Goal: Task Accomplishment & Management: Use online tool/utility

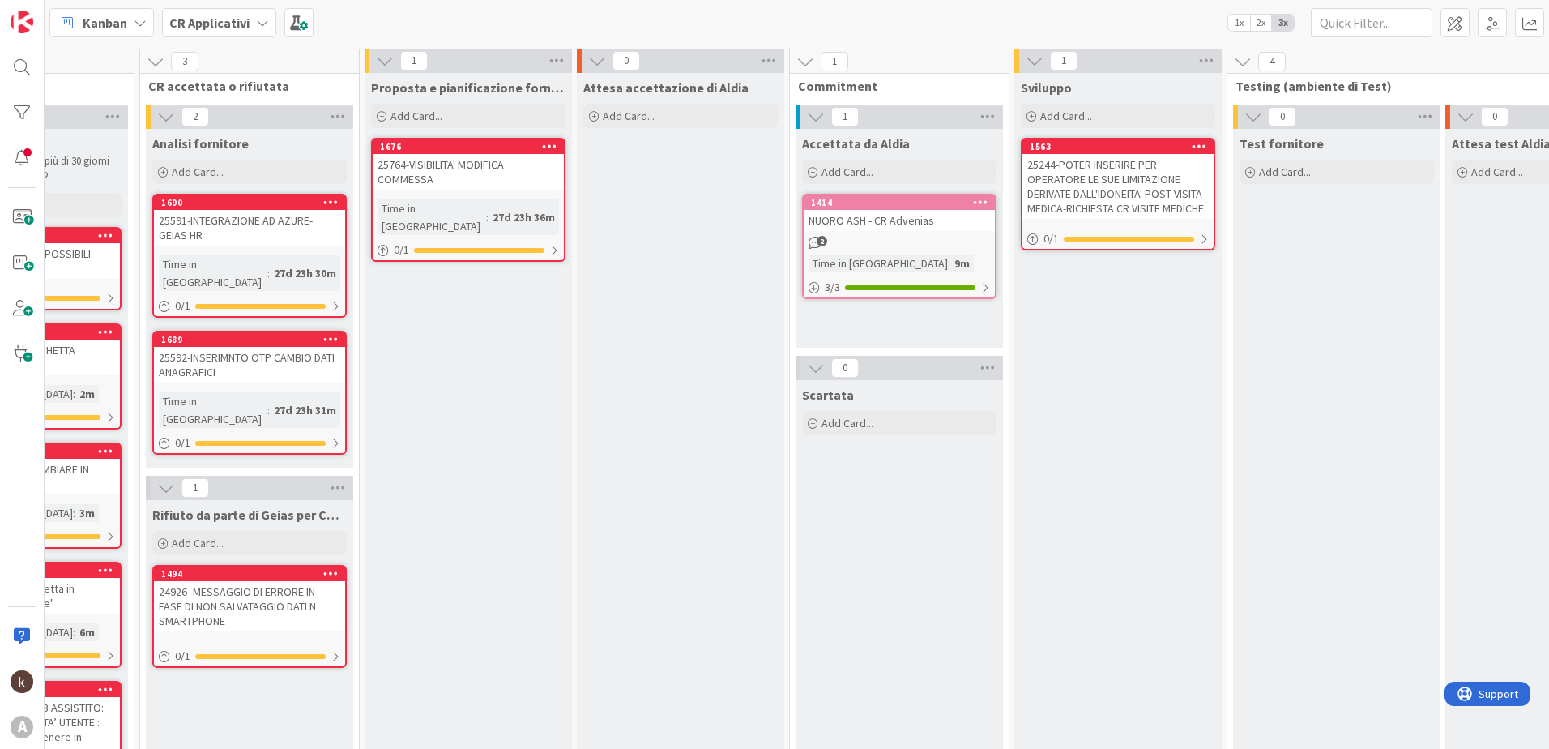
scroll to position [0, 312]
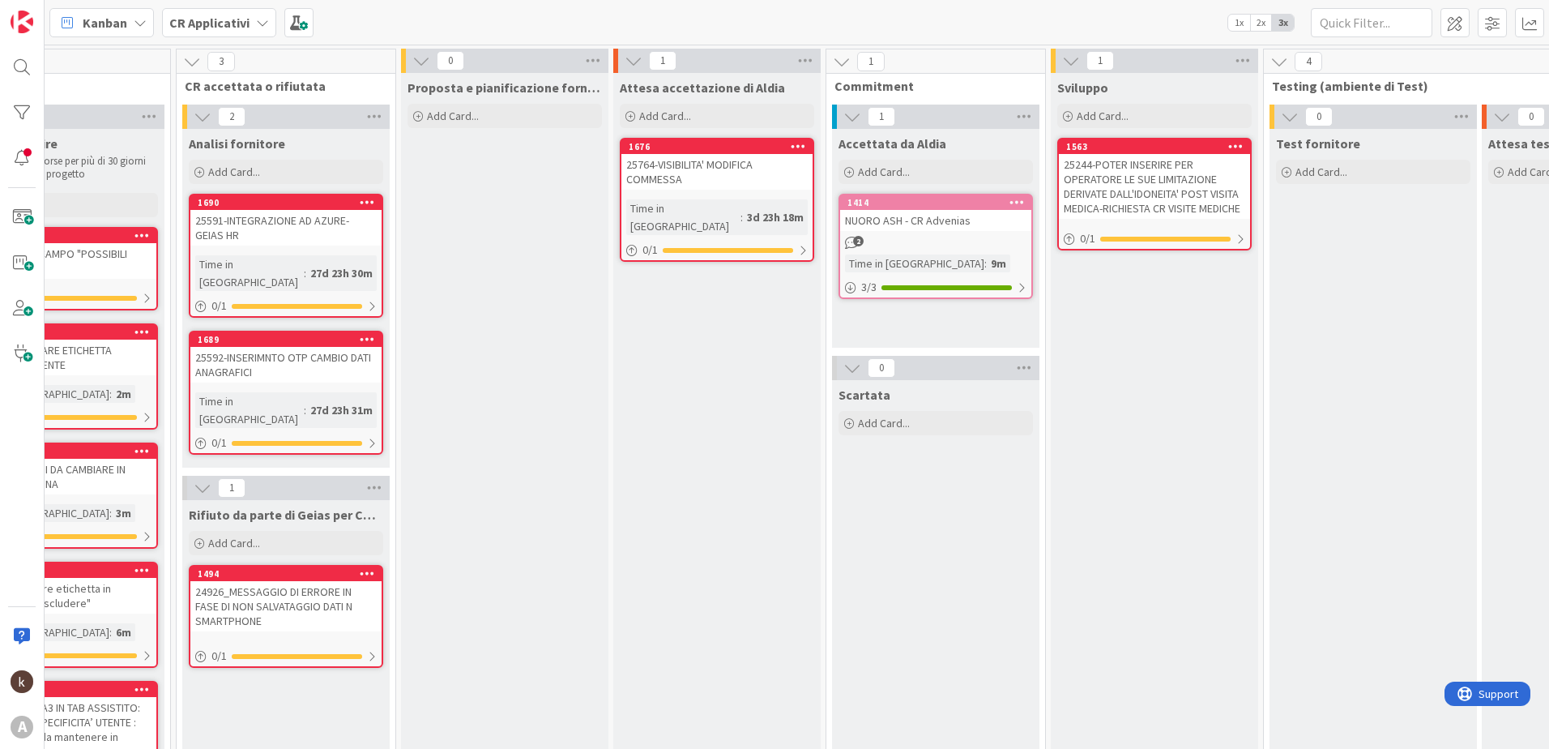
click at [697, 186] on div "25764-VISIBILITA' MODIFICA COMMESSA" at bounding box center [716, 172] width 191 height 36
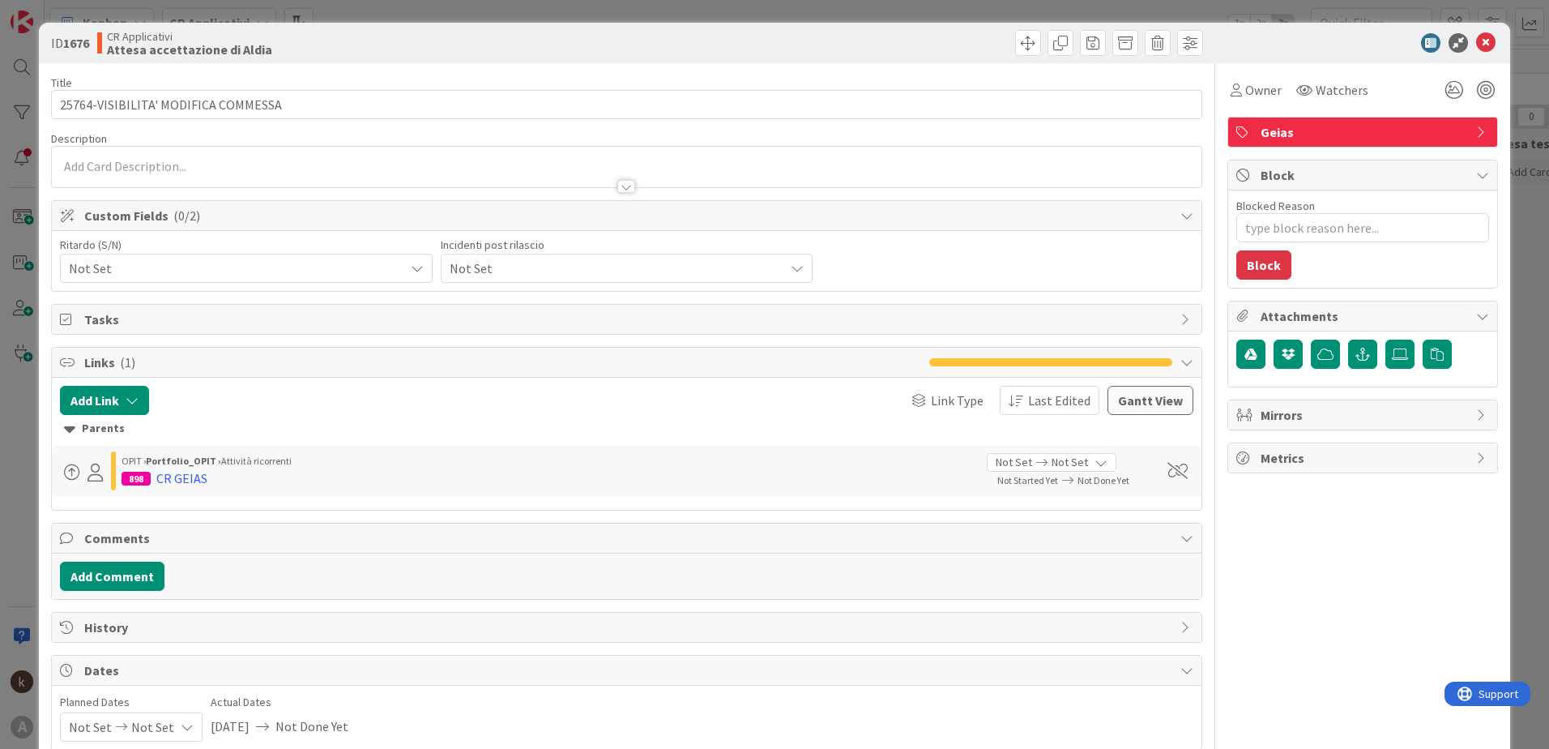
type textarea "x"
click at [322, 169] on div at bounding box center [627, 167] width 1150 height 41
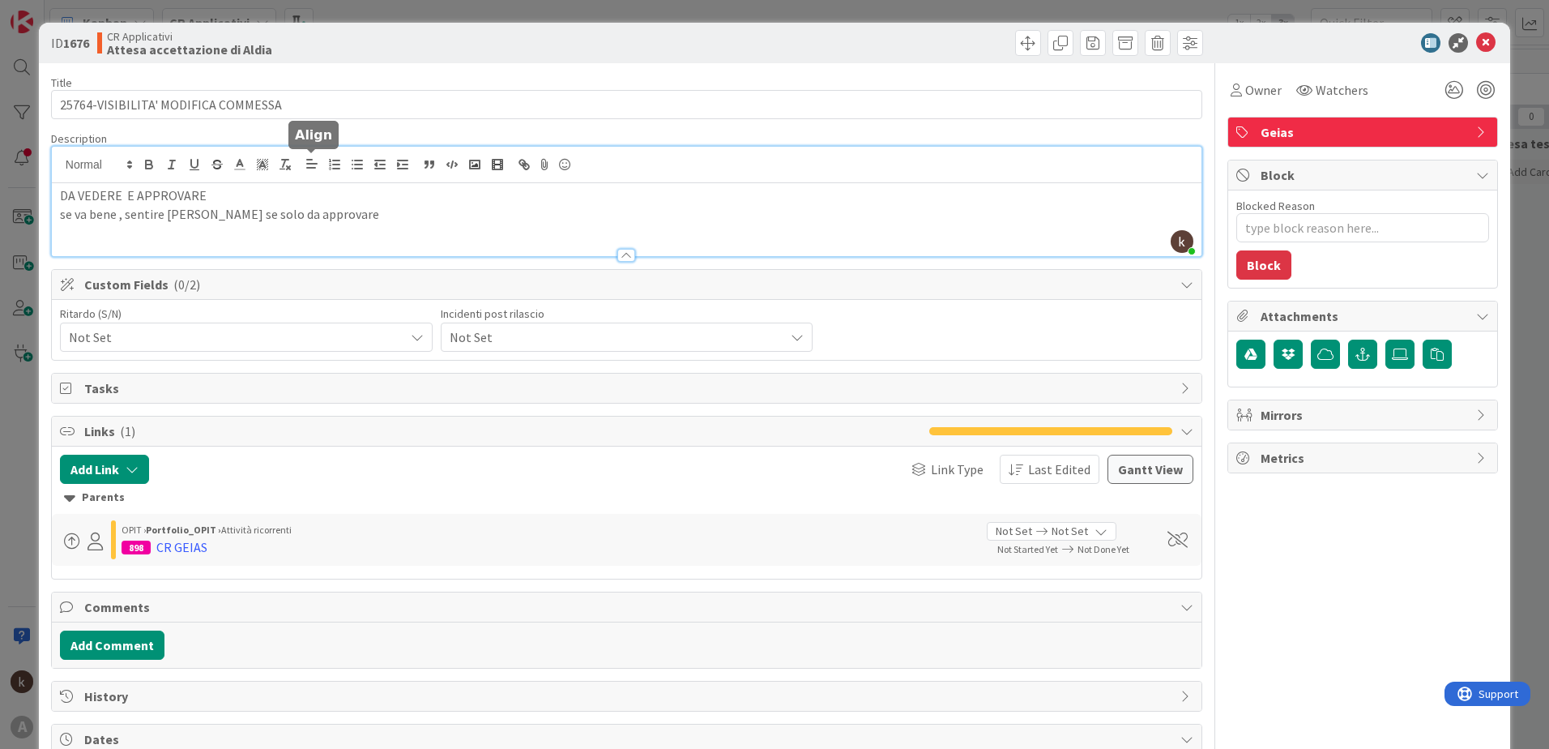
type textarea "x"
click at [1476, 44] on icon at bounding box center [1485, 42] width 19 height 19
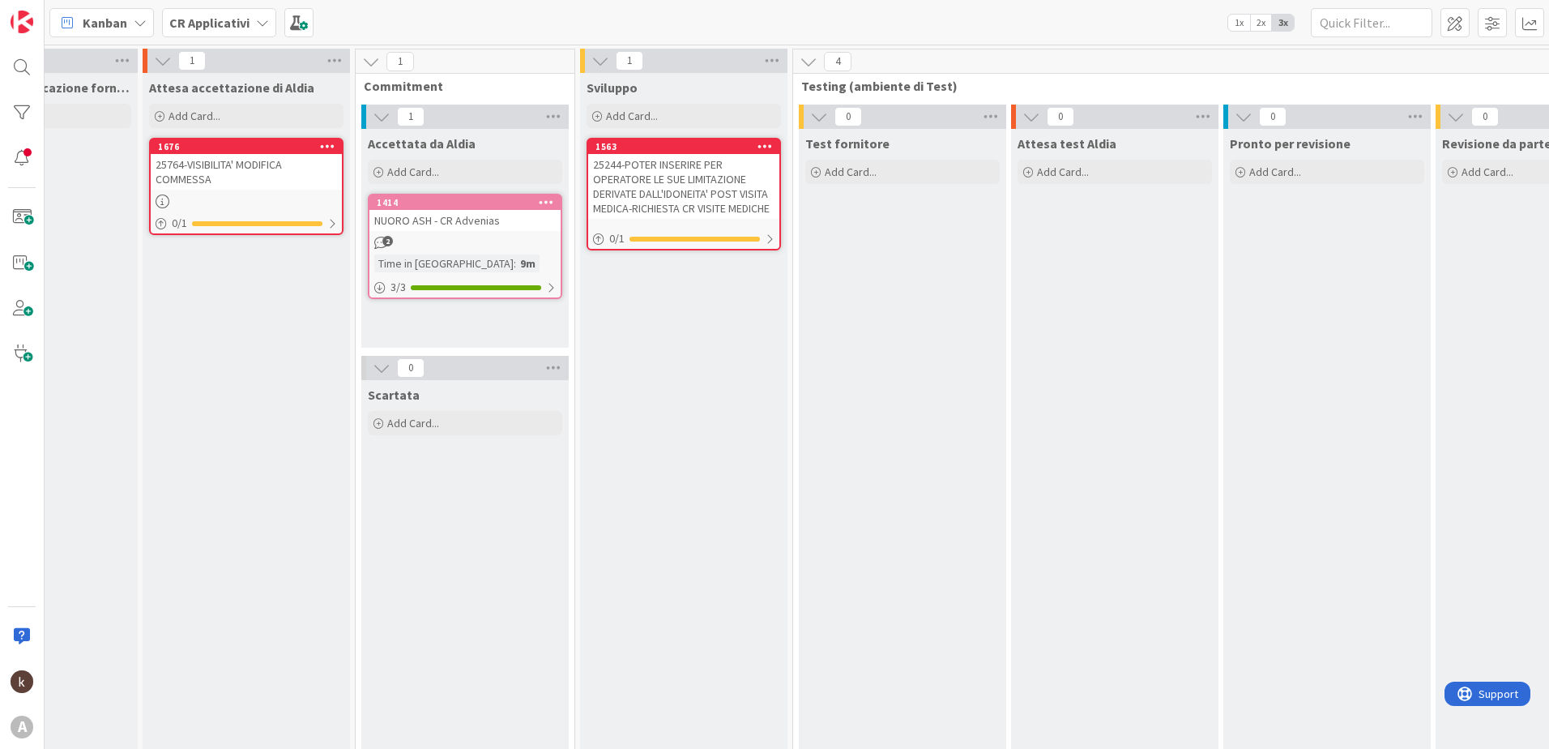
scroll to position [0, 716]
